Goal: Task Accomplishment & Management: Manage account settings

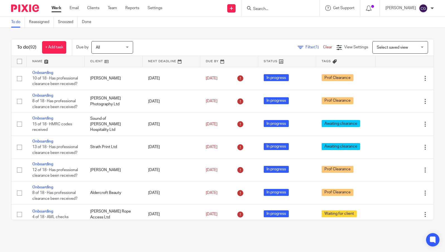
scroll to position [631, 0]
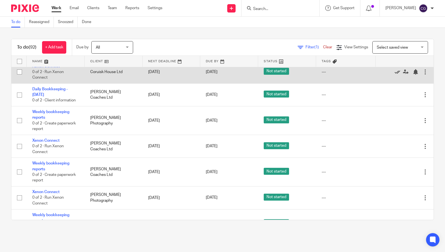
click at [394, 75] on icon at bounding box center [397, 72] width 6 height 6
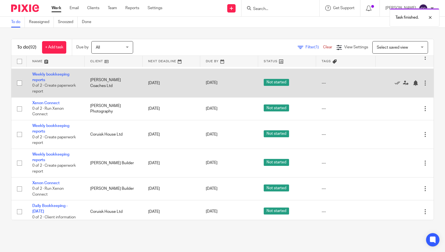
scroll to position [698, 0]
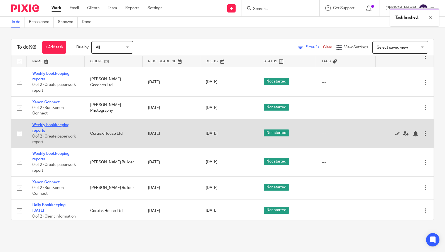
click at [49, 133] on link "Weekly bookkeeping reports" at bounding box center [50, 127] width 37 height 9
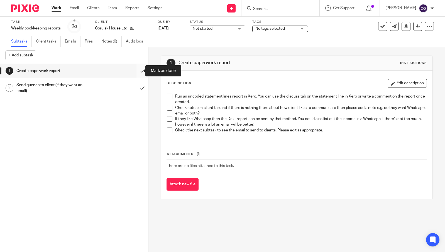
click at [139, 73] on input "submit" at bounding box center [74, 71] width 148 height 14
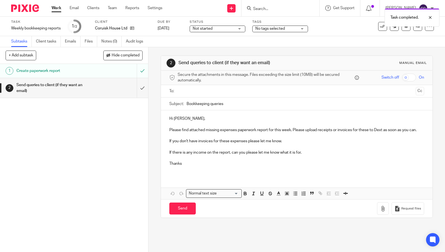
click at [204, 90] on input "text" at bounding box center [297, 91] width 234 height 6
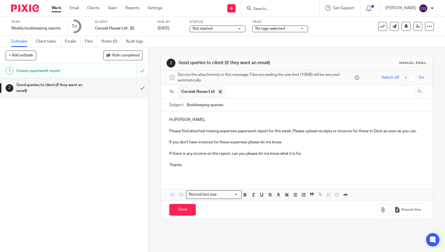
click at [182, 134] on p "Please find attached missing expenses paperwork report for this week. Please up…" at bounding box center [296, 132] width 255 height 6
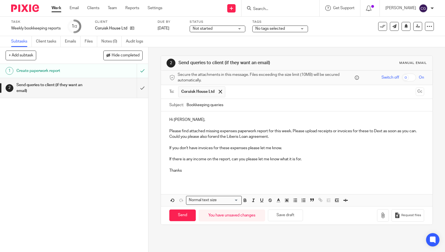
click at [220, 135] on p "Please find attached missing expenses paperwork report for this week. Please up…" at bounding box center [296, 134] width 255 height 11
click at [223, 138] on p "Please find attached missing expenses paperwork report for this week. Please up…" at bounding box center [296, 134] width 255 height 11
click at [377, 219] on button "button" at bounding box center [383, 216] width 12 height 13
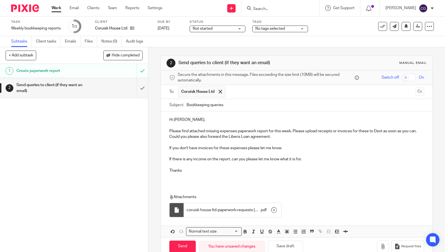
scroll to position [12, 0]
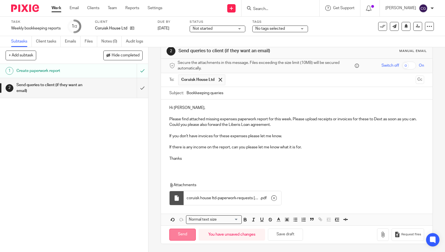
click at [188, 236] on input "Send" at bounding box center [182, 235] width 26 height 12
type input "Sent"
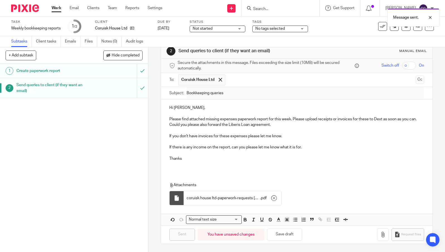
click at [55, 7] on link "Work" at bounding box center [57, 8] width 10 height 6
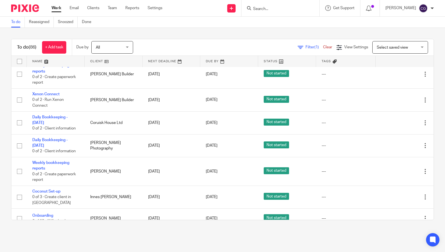
scroll to position [790, 0]
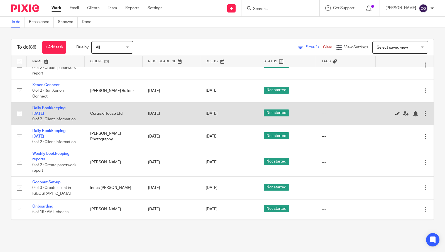
click at [394, 117] on icon at bounding box center [397, 114] width 6 height 6
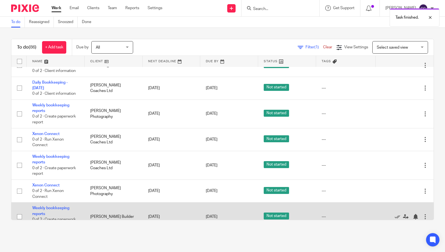
scroll to position [639, 0]
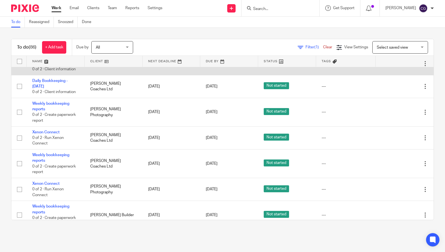
click at [394, 67] on icon at bounding box center [397, 64] width 6 height 6
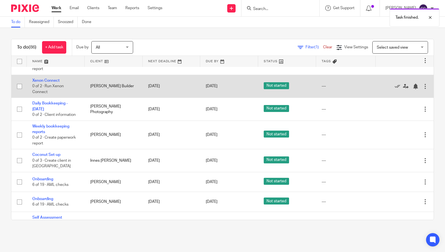
scroll to position [773, 0]
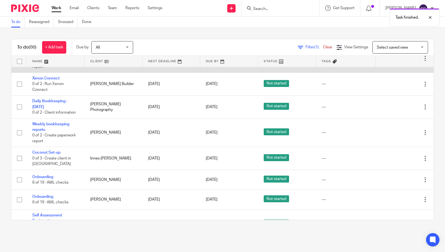
click at [38, 57] on link "Weekly bookkeeping reports" at bounding box center [50, 52] width 37 height 9
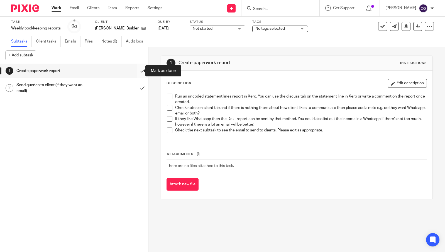
click at [134, 76] on input "submit" at bounding box center [74, 71] width 148 height 14
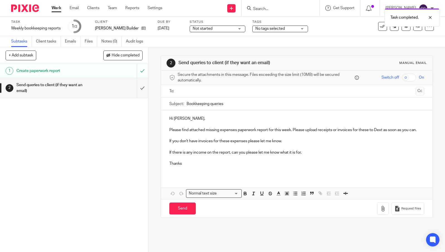
click at [212, 93] on input "text" at bounding box center [297, 91] width 234 height 6
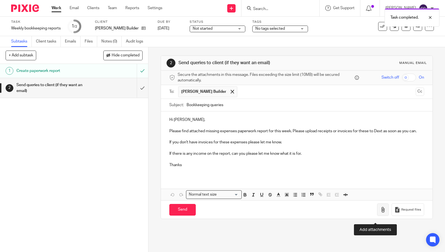
click at [380, 213] on icon "button" at bounding box center [383, 210] width 6 height 6
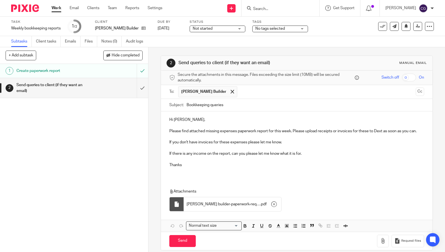
scroll to position [12, 0]
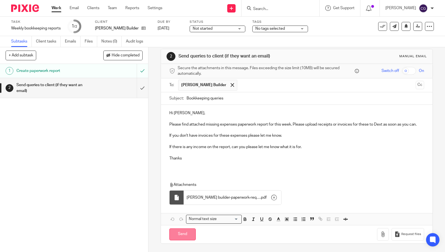
click at [186, 239] on input "Send" at bounding box center [182, 235] width 26 height 12
type input "Sent"
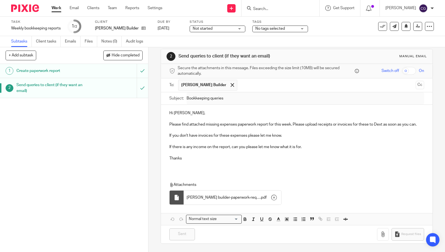
click at [58, 7] on link "Work" at bounding box center [57, 8] width 10 height 6
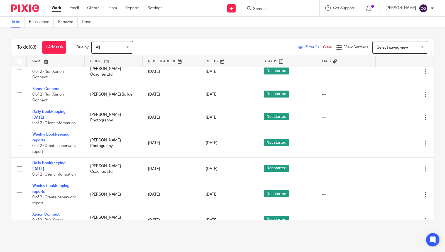
scroll to position [641, 0]
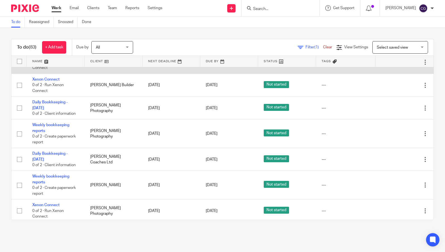
click at [394, 65] on icon at bounding box center [397, 63] width 6 height 6
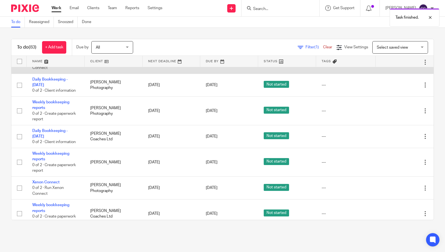
click at [394, 65] on icon at bounding box center [397, 63] width 6 height 6
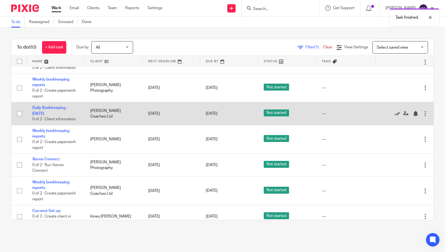
click at [394, 117] on icon at bounding box center [397, 114] width 6 height 6
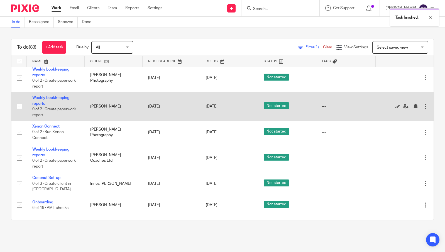
scroll to position [651, 0]
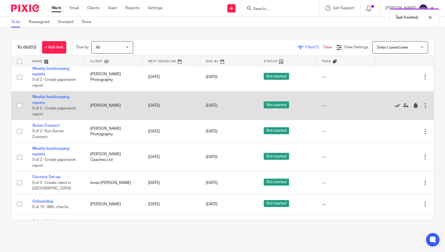
click at [394, 109] on icon at bounding box center [397, 106] width 6 height 6
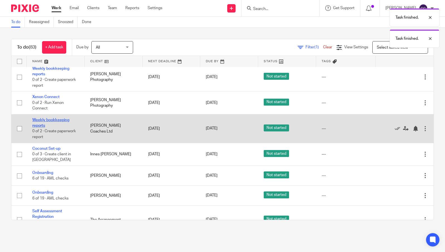
click at [45, 128] on link "Weekly bookkeeping reports" at bounding box center [50, 122] width 37 height 9
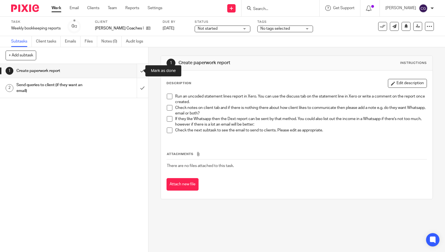
click at [135, 72] on input "submit" at bounding box center [74, 71] width 148 height 14
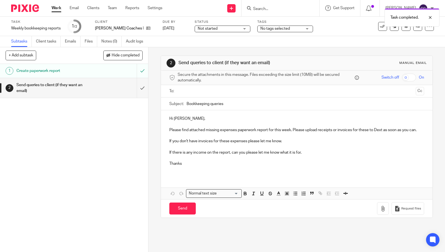
click at [188, 90] on input "text" at bounding box center [297, 91] width 234 height 6
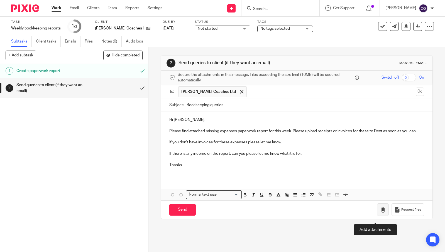
click at [380, 213] on icon "button" at bounding box center [383, 210] width 6 height 6
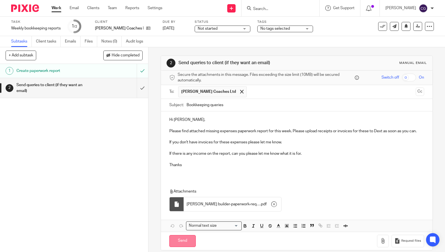
click at [184, 242] on input "Send" at bounding box center [182, 242] width 26 height 12
type input "Sent"
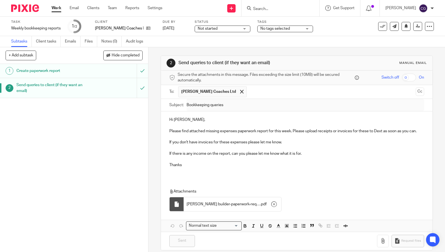
click at [55, 8] on link "Work" at bounding box center [57, 8] width 10 height 6
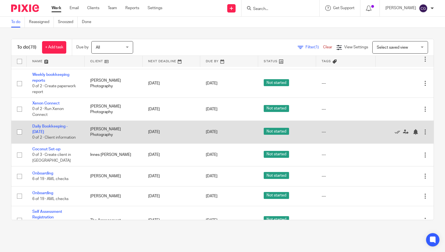
scroll to position [618, 0]
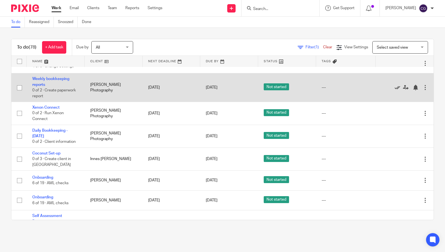
click at [394, 90] on icon at bounding box center [397, 88] width 6 height 6
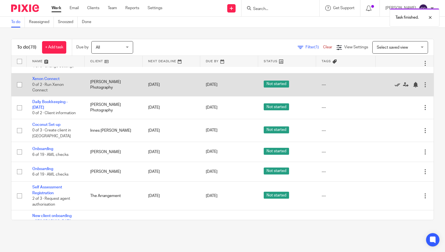
click at [394, 88] on icon at bounding box center [397, 85] width 6 height 6
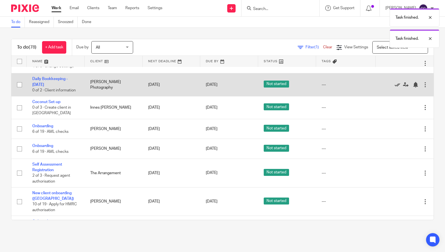
click at [394, 88] on icon at bounding box center [397, 85] width 6 height 6
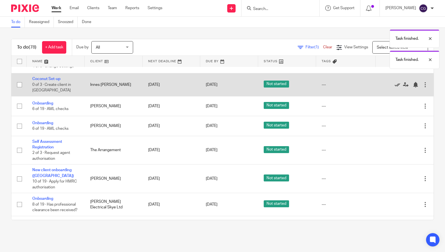
scroll to position [626, 0]
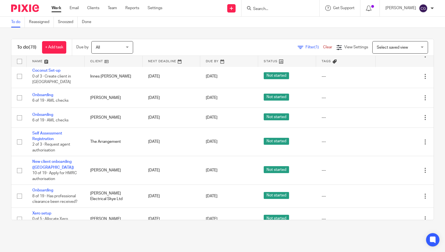
click at [273, 11] on input "Search" at bounding box center [277, 9] width 50 height 5
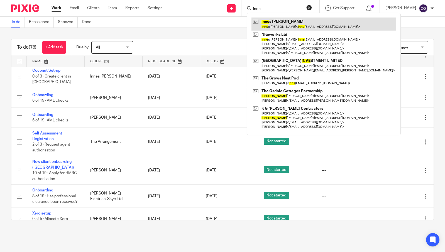
type input "inne"
click at [301, 21] on link at bounding box center [323, 24] width 145 height 13
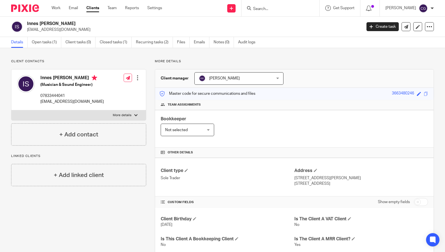
scroll to position [0, 0]
click at [35, 43] on link "Open tasks (1)" at bounding box center [47, 42] width 30 height 11
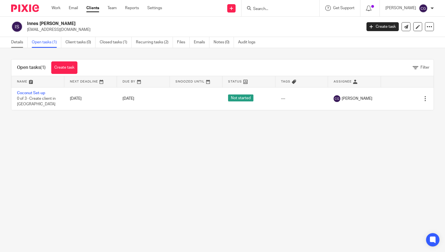
click at [17, 40] on link "Details" at bounding box center [19, 42] width 16 height 11
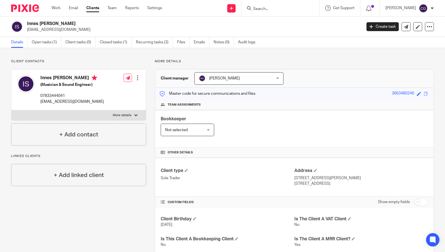
drag, startPoint x: 323, startPoint y: 185, endPoint x: 308, endPoint y: 186, distance: 15.4
click at [309, 185] on p "Glasgow, G44 5BG" at bounding box center [361, 184] width 134 height 6
copy p "G44 5BG"
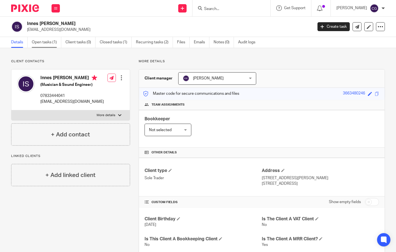
click at [48, 45] on link "Open tasks (1)" at bounding box center [47, 42] width 30 height 11
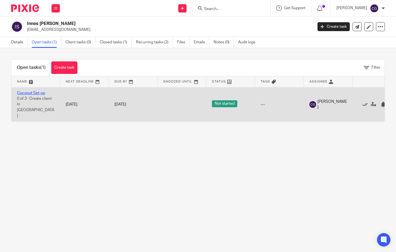
click at [34, 95] on link "Coconut Set-up" at bounding box center [31, 93] width 28 height 4
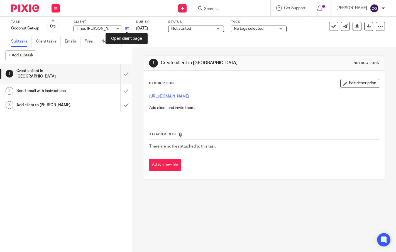
click at [125, 30] on icon at bounding box center [127, 29] width 4 height 4
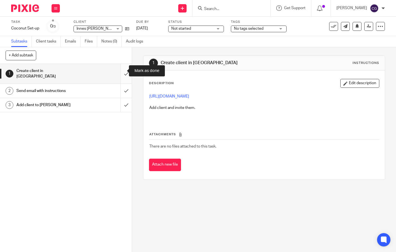
click at [122, 71] on input "submit" at bounding box center [66, 74] width 132 height 20
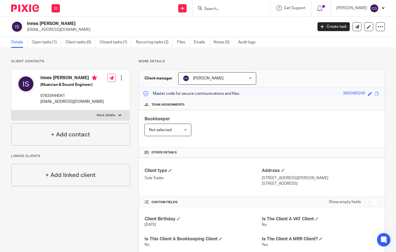
click at [62, 103] on p "[EMAIL_ADDRESS][DOMAIN_NAME]" at bounding box center [71, 102] width 63 height 6
copy div "[EMAIL_ADDRESS][DOMAIN_NAME]"
click at [45, 97] on p "07833444041" at bounding box center [71, 96] width 63 height 6
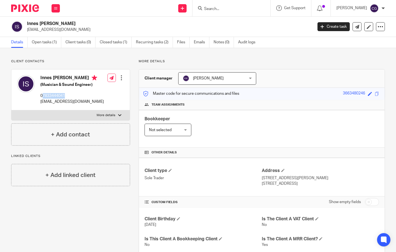
drag, startPoint x: 43, startPoint y: 97, endPoint x: 66, endPoint y: 98, distance: 22.8
click at [66, 98] on p "07833444041" at bounding box center [71, 96] width 63 height 6
copy p "7833444041"
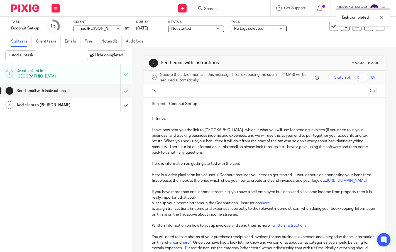
click at [178, 91] on input "text" at bounding box center [264, 91] width 204 height 6
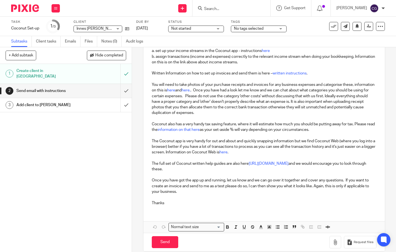
scroll to position [167, 0]
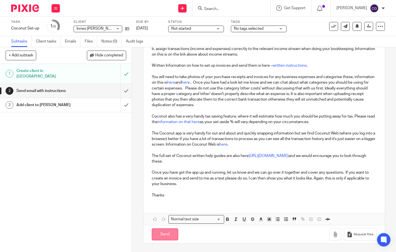
click at [169, 234] on input "Send" at bounding box center [165, 235] width 26 height 12
type input "Sent"
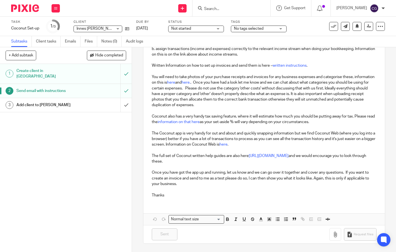
click at [63, 101] on h1 "Add client to [PERSON_NAME]" at bounding box center [49, 105] width 66 height 8
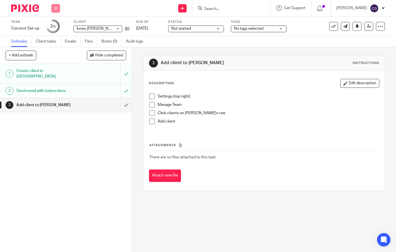
click at [54, 11] on button at bounding box center [56, 8] width 8 height 8
click at [55, 27] on link "Work" at bounding box center [53, 26] width 10 height 4
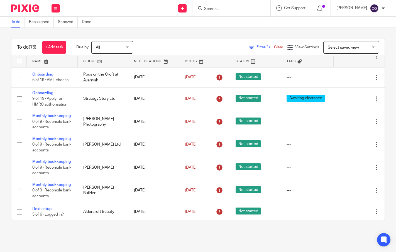
scroll to position [474, 0]
